Goal: Navigation & Orientation: Find specific page/section

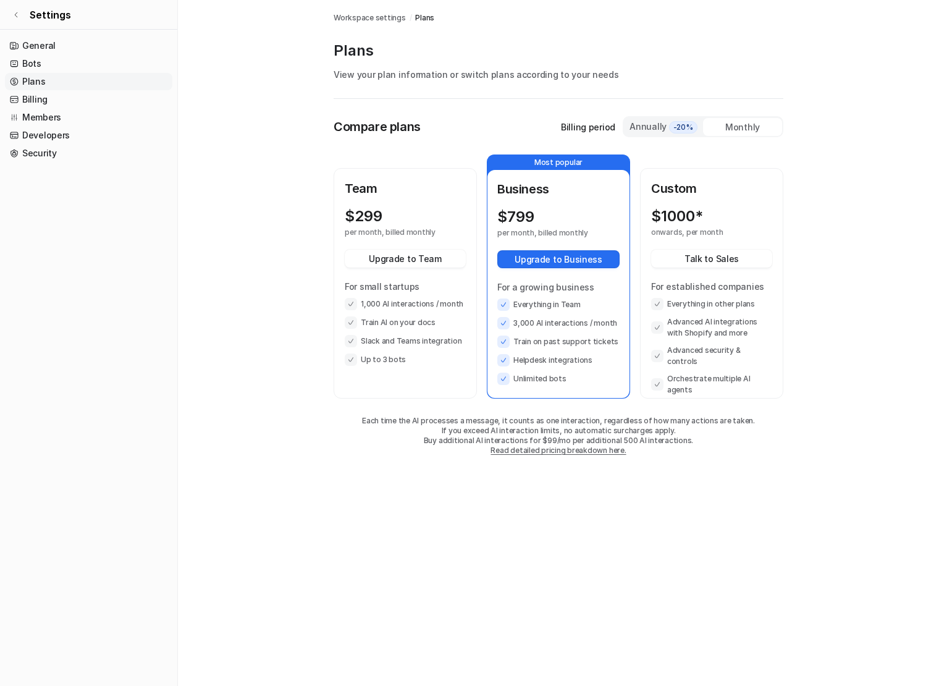
click at [71, 90] on link "Plans" at bounding box center [88, 81] width 167 height 17
click at [69, 105] on link "Billing" at bounding box center [88, 99] width 167 height 17
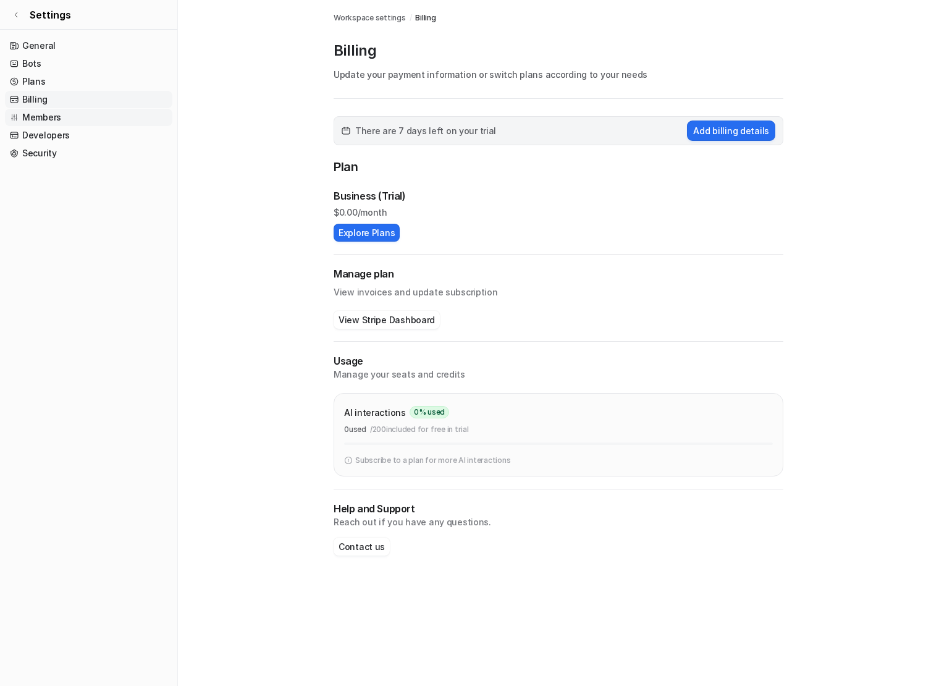
click at [69, 112] on link "Members" at bounding box center [88, 117] width 167 height 17
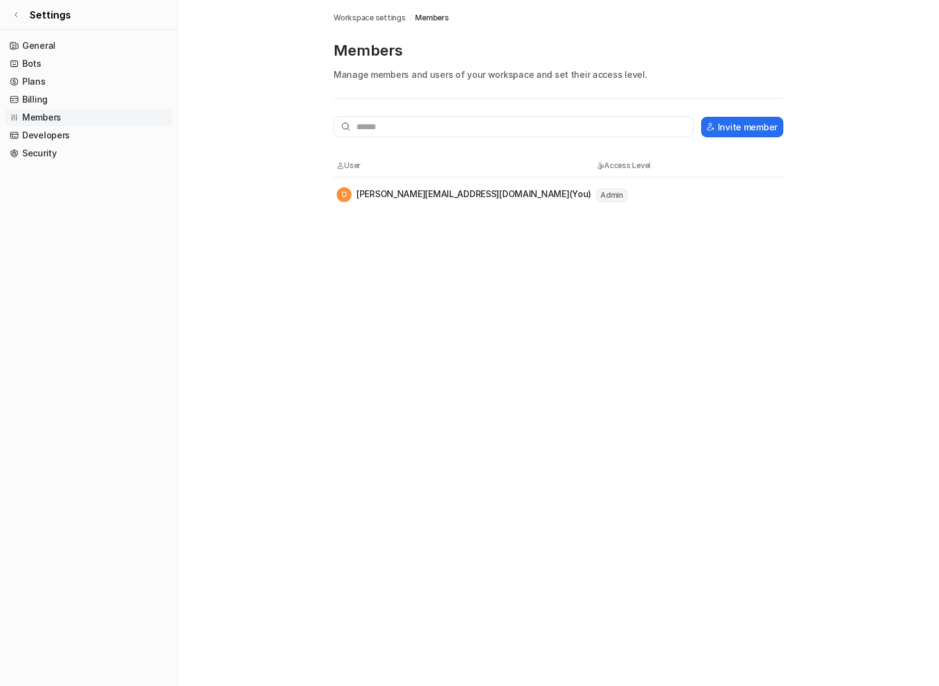
click at [193, 167] on main "Workspace settings / Members Members Manage members and users of your workspace…" at bounding box center [558, 106] width 761 height 212
click at [22, 12] on link "Settings" at bounding box center [88, 15] width 177 height 30
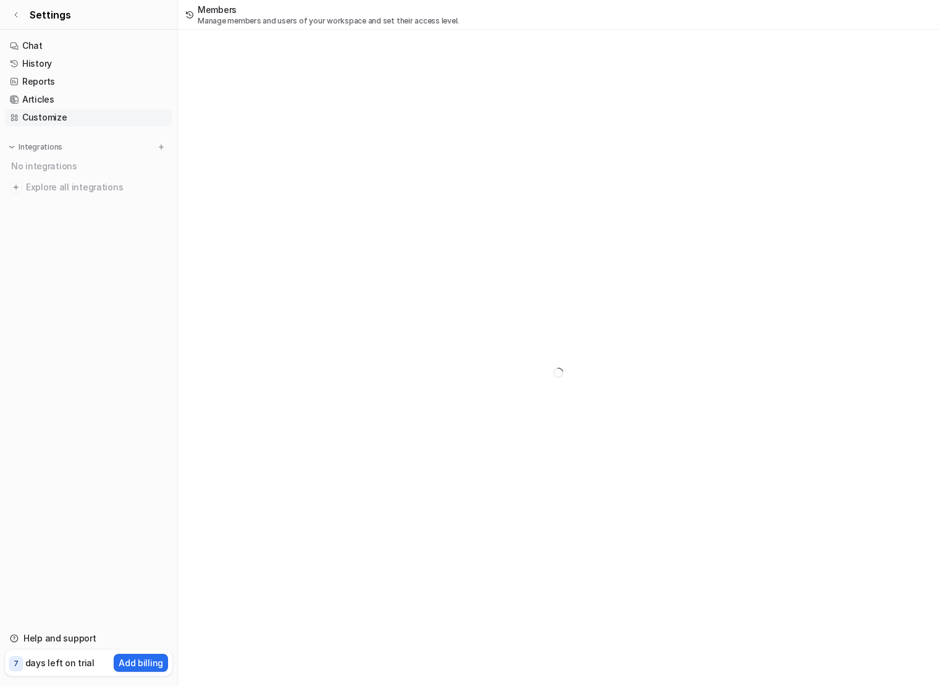
click at [67, 122] on link "Customize" at bounding box center [88, 117] width 167 height 17
click at [83, 635] on link "Help and support" at bounding box center [88, 638] width 167 height 17
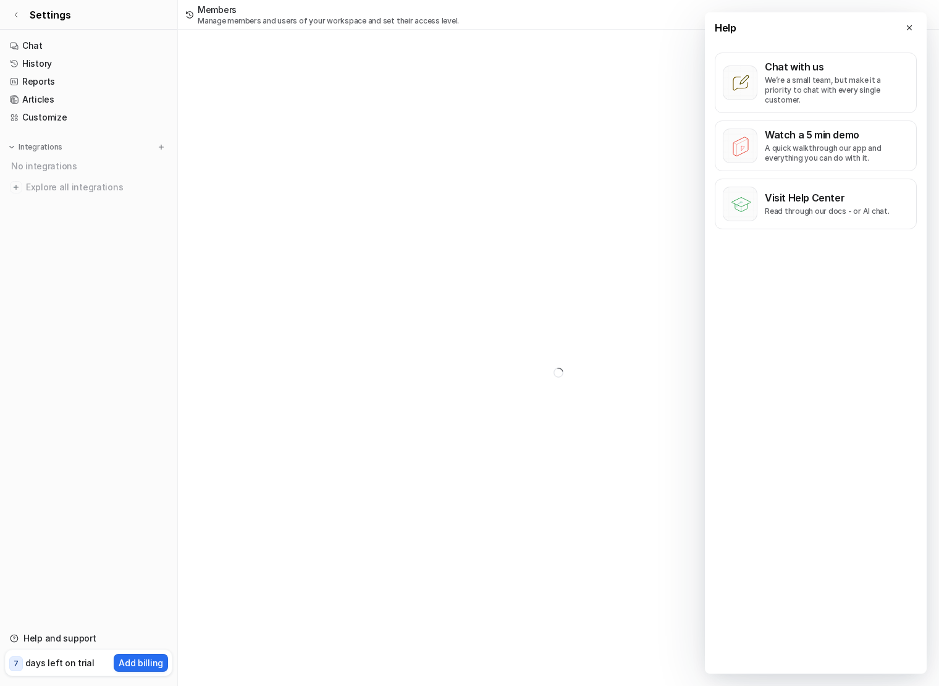
click at [199, 423] on div at bounding box center [558, 373] width 761 height 686
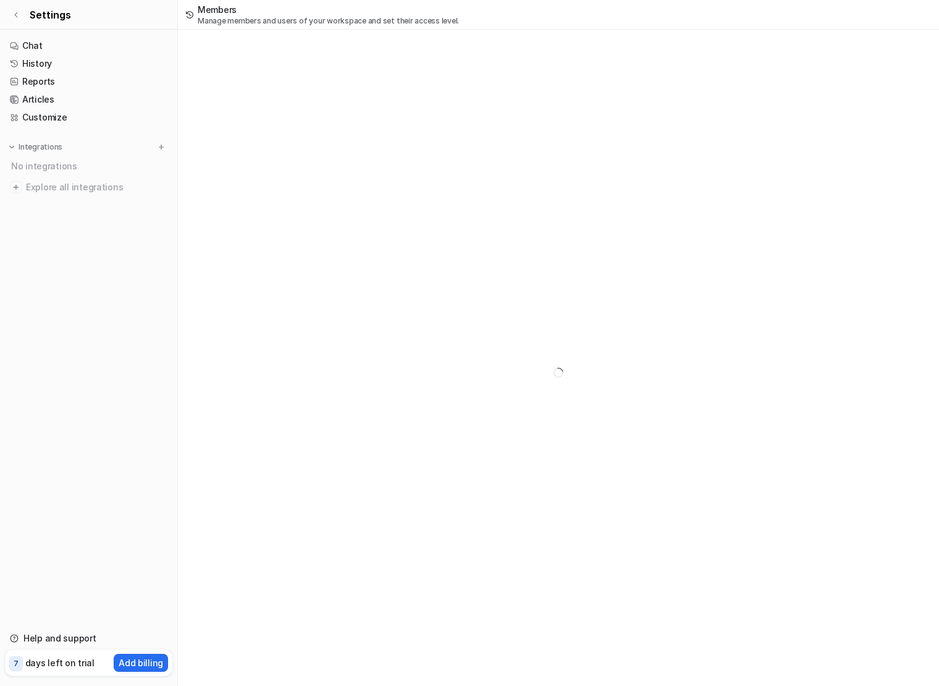
click at [60, 661] on p "days left on trial" at bounding box center [59, 662] width 69 height 13
click at [51, 114] on link "Customize" at bounding box center [88, 117] width 167 height 17
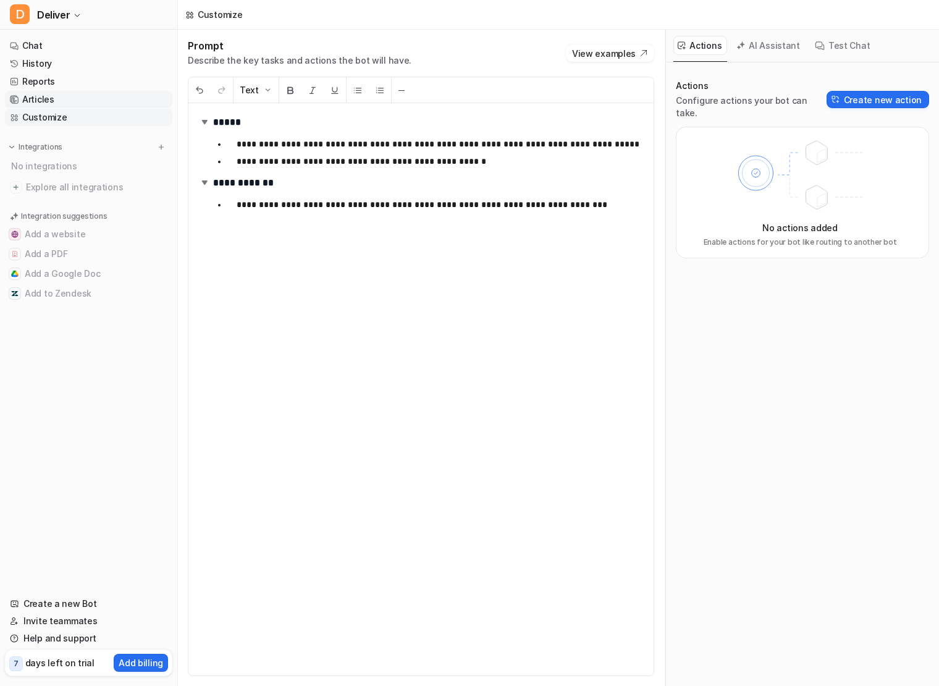
click at [53, 106] on link "Articles" at bounding box center [88, 99] width 167 height 17
